Goal: Information Seeking & Learning: Learn about a topic

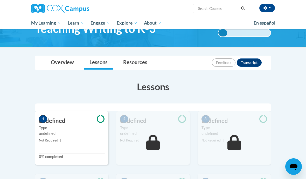
scroll to position [29, 0]
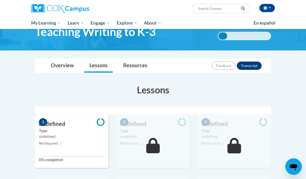
click at [96, 149] on div "1 undefined Type undefined Not Required | 0% completed" at bounding box center [71, 142] width 73 height 54
click at [268, 24] on span "En español" at bounding box center [265, 22] width 22 height 5
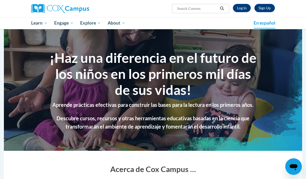
click at [269, 24] on span "En español" at bounding box center [265, 22] width 22 height 5
click at [82, 10] on img at bounding box center [60, 8] width 58 height 9
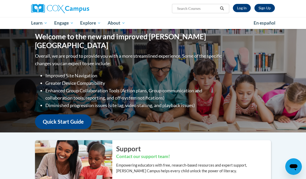
click at [240, 8] on link "Log In" at bounding box center [242, 8] width 18 height 8
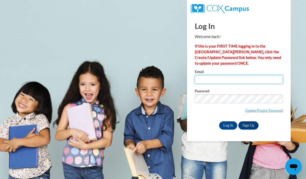
click at [237, 77] on input "Email" at bounding box center [239, 79] width 88 height 9
type input "parkschristian47@gmail.com"
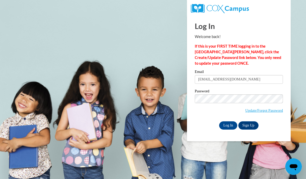
click at [230, 125] on input "Log In" at bounding box center [228, 126] width 18 height 8
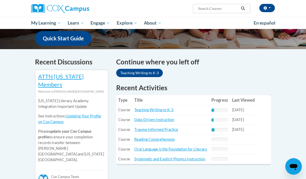
scroll to position [145, 0]
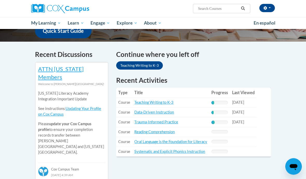
click at [165, 101] on link "Teaching Writing to K-3" at bounding box center [153, 103] width 39 height 4
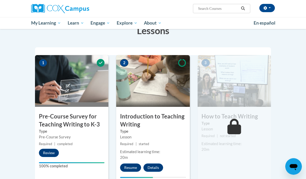
scroll to position [88, 0]
click at [167, 129] on label "Type" at bounding box center [153, 132] width 66 height 6
click at [128, 165] on button "Resume" at bounding box center [130, 168] width 21 height 8
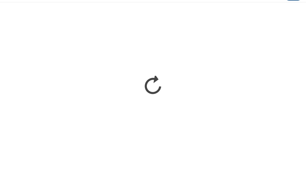
scroll to position [97, 0]
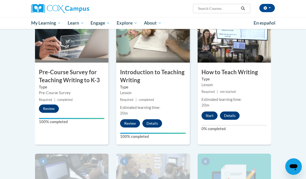
scroll to position [136, 0]
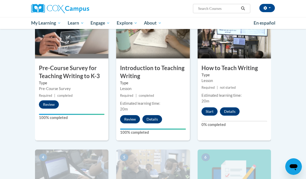
click at [210, 112] on button "Start" at bounding box center [209, 112] width 16 height 8
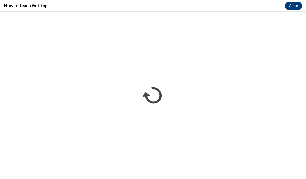
scroll to position [0, 0]
